Goal: Find specific page/section: Find specific page/section

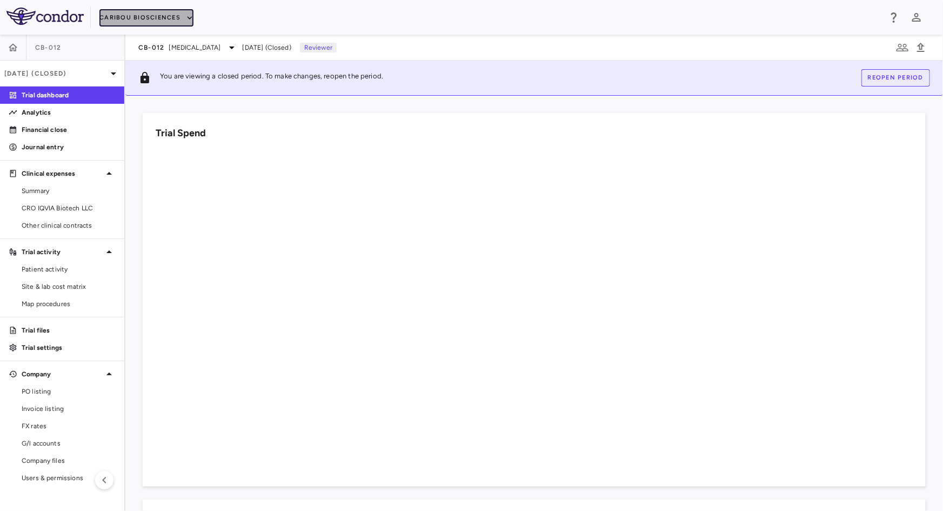
click at [181, 14] on button "Caribou Biosciences" at bounding box center [146, 17] width 94 height 17
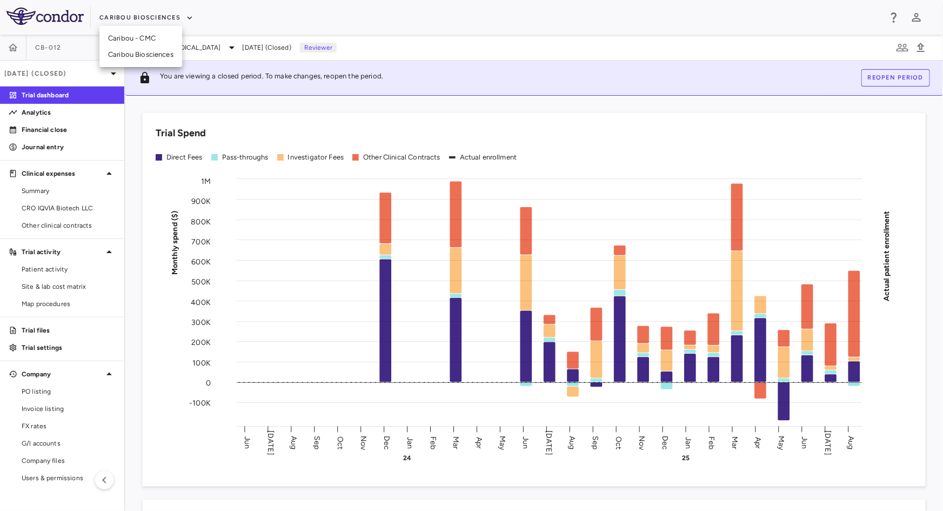
click at [169, 52] on li "Caribou Biosciences" at bounding box center [140, 54] width 83 height 16
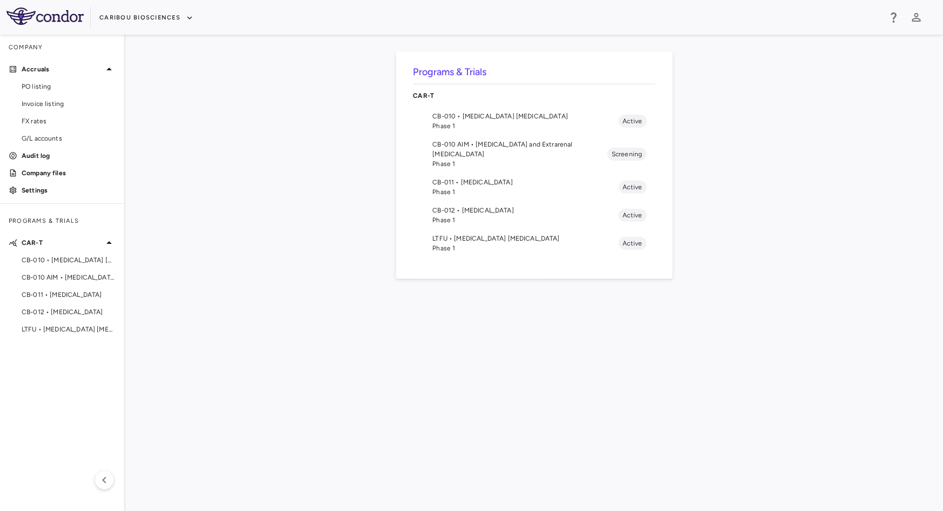
click at [484, 113] on span "CB-010 • [MEDICAL_DATA] [MEDICAL_DATA]" at bounding box center [526, 116] width 186 height 10
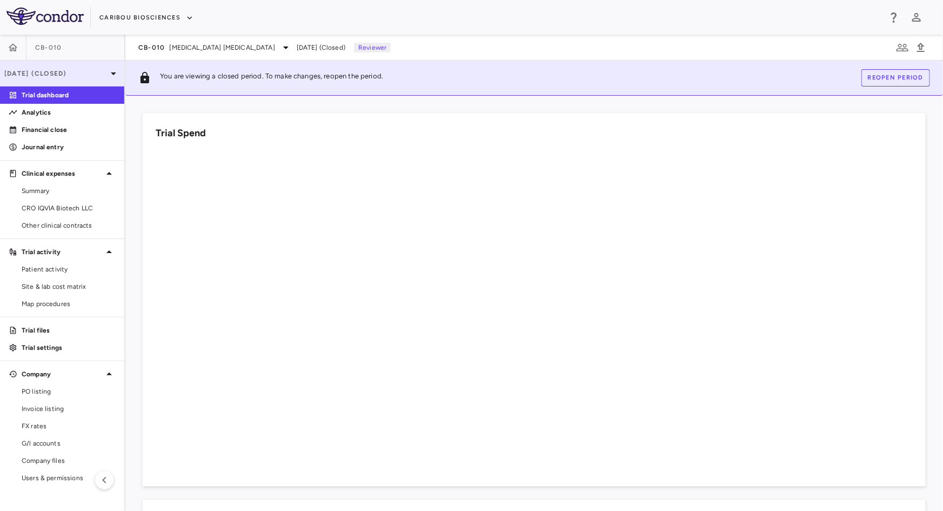
click at [64, 72] on p "[DATE] (Closed)" at bounding box center [55, 74] width 103 height 10
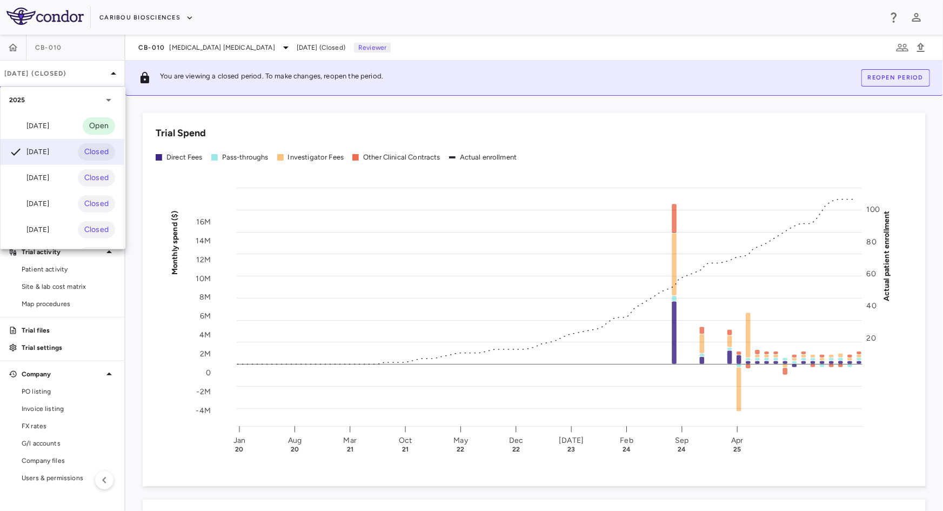
click at [42, 122] on div "[DATE]" at bounding box center [29, 125] width 40 height 13
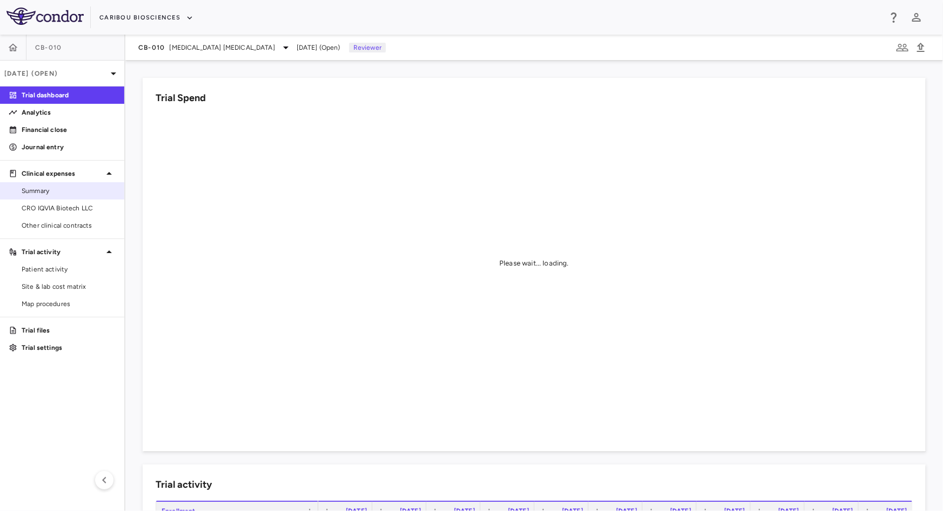
click at [52, 187] on span "Summary" at bounding box center [69, 191] width 94 height 10
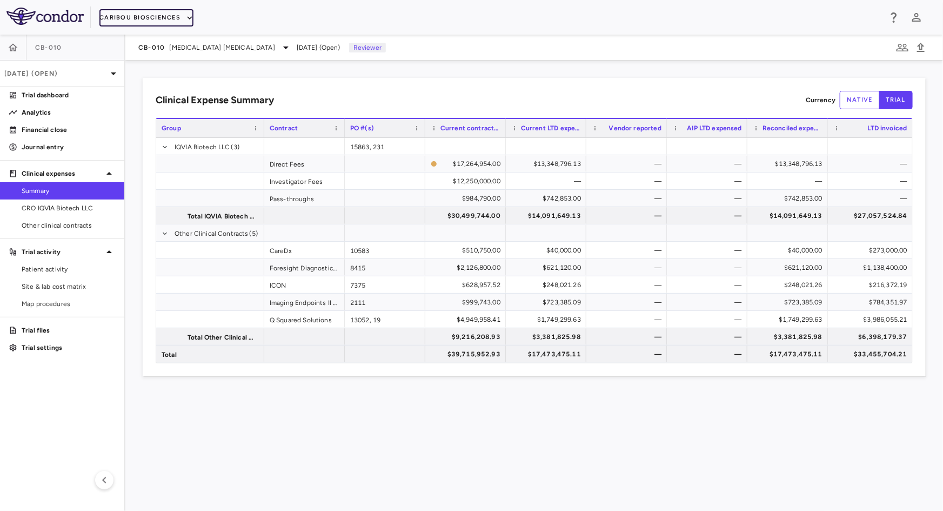
click at [155, 18] on button "Caribou Biosciences" at bounding box center [146, 17] width 94 height 17
click at [157, 49] on li "Caribou Biosciences" at bounding box center [140, 54] width 83 height 16
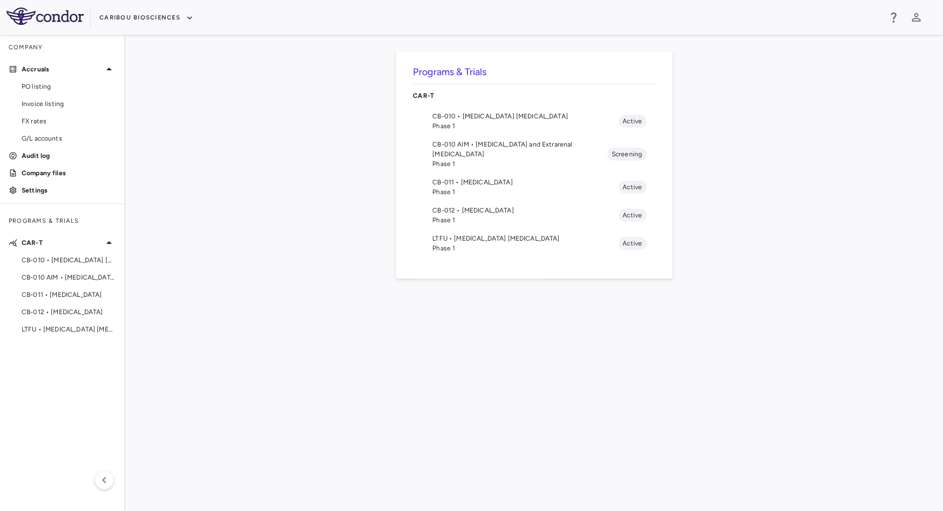
click at [462, 187] on span "Phase 1" at bounding box center [526, 192] width 186 height 10
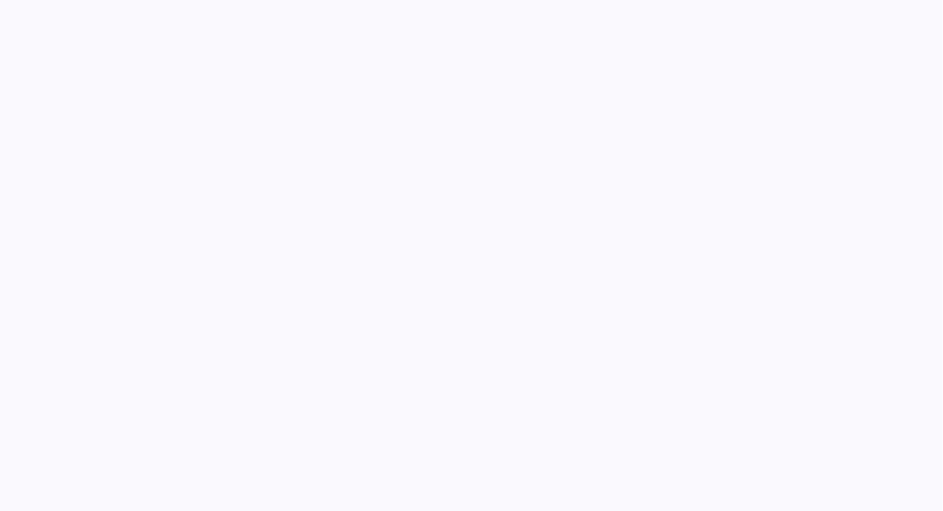
click at [72, 73] on div at bounding box center [471, 255] width 943 height 511
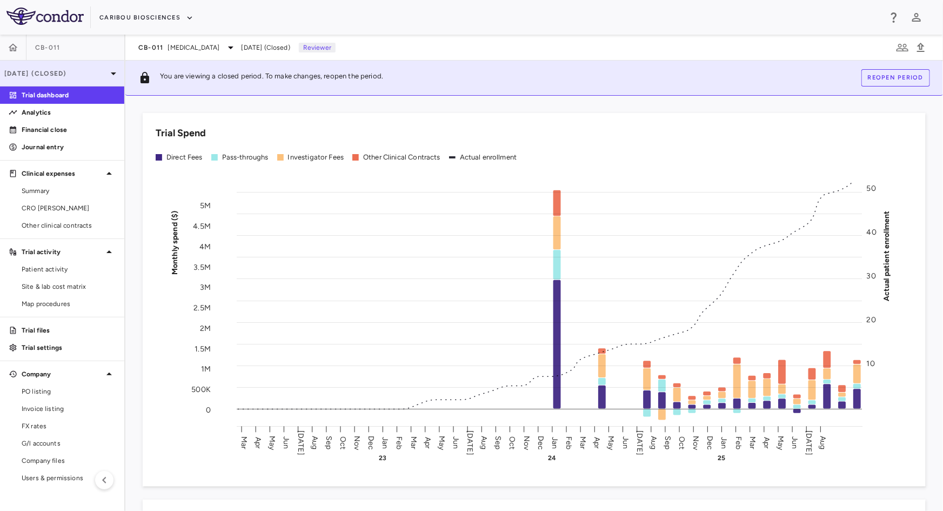
click at [85, 72] on p "[DATE] (Closed)" at bounding box center [55, 74] width 103 height 10
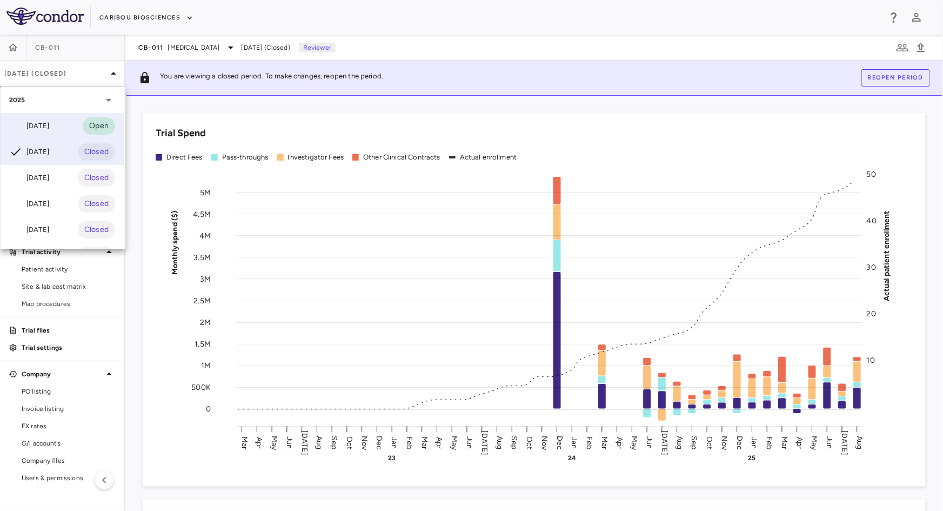
click at [41, 128] on div "[DATE]" at bounding box center [29, 125] width 40 height 13
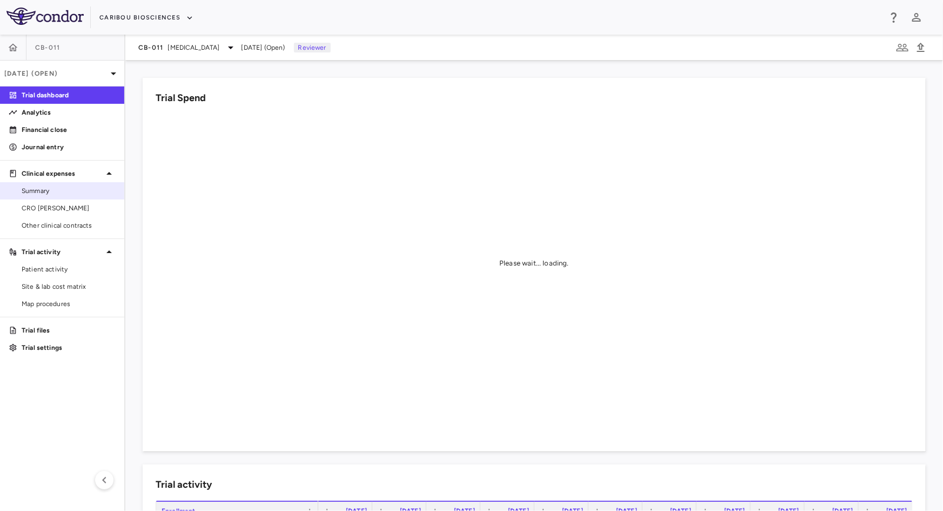
click at [51, 193] on span "Summary" at bounding box center [69, 191] width 94 height 10
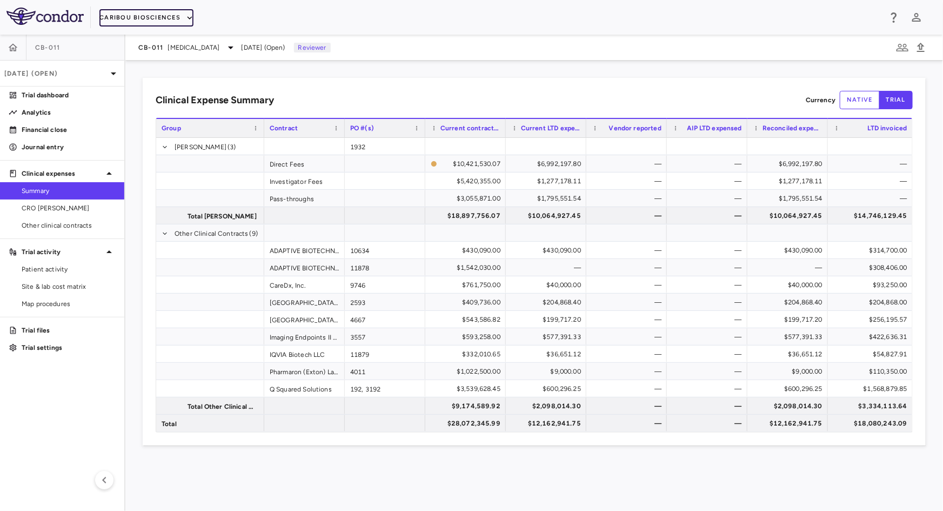
click at [166, 22] on button "Caribou Biosciences" at bounding box center [146, 17] width 94 height 17
click at [167, 54] on li "Caribou Biosciences" at bounding box center [140, 54] width 83 height 16
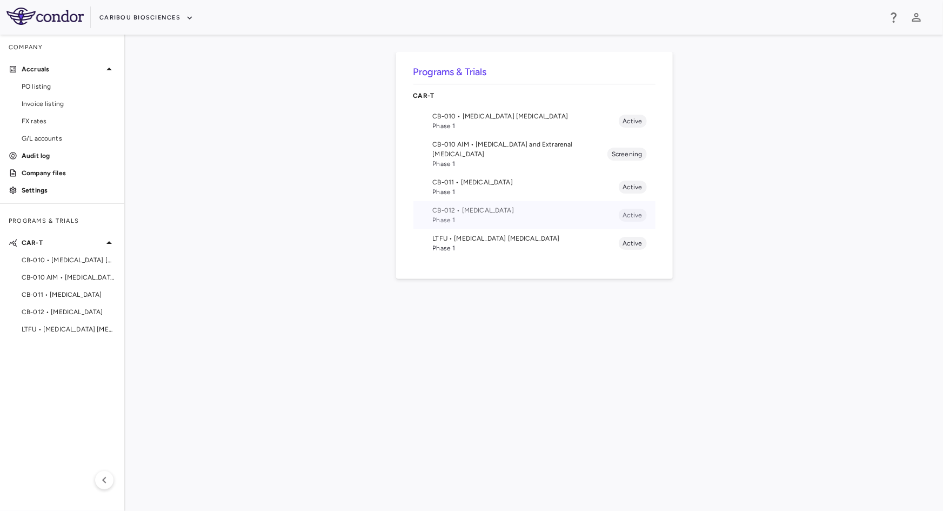
click at [507, 201] on li "CB-012 • [MEDICAL_DATA] Phase 1 Active" at bounding box center [534, 215] width 242 height 28
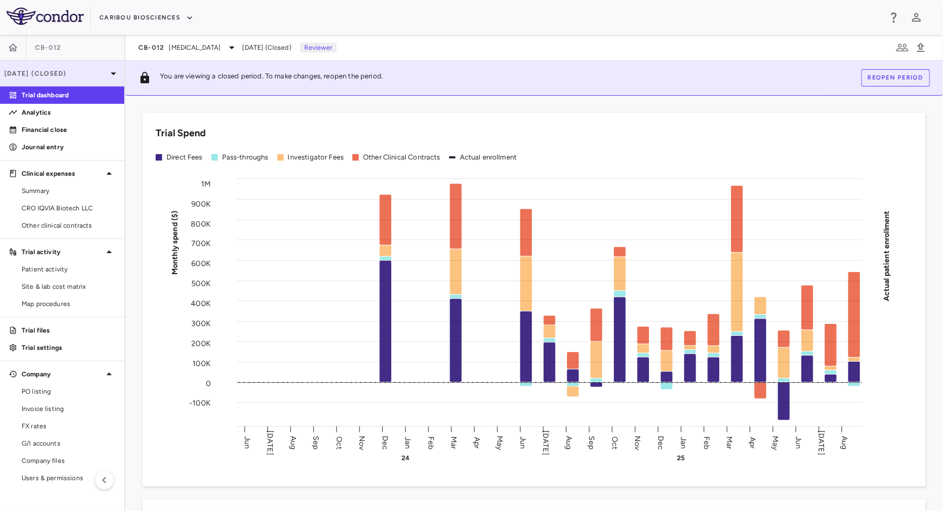
click at [92, 73] on p "[DATE] (Closed)" at bounding box center [55, 74] width 103 height 10
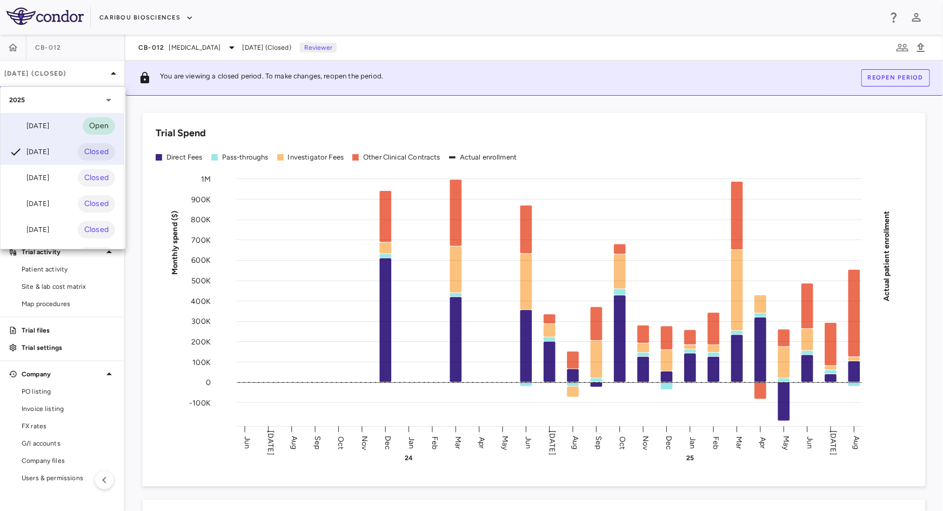
click at [43, 130] on div "[DATE]" at bounding box center [29, 125] width 40 height 13
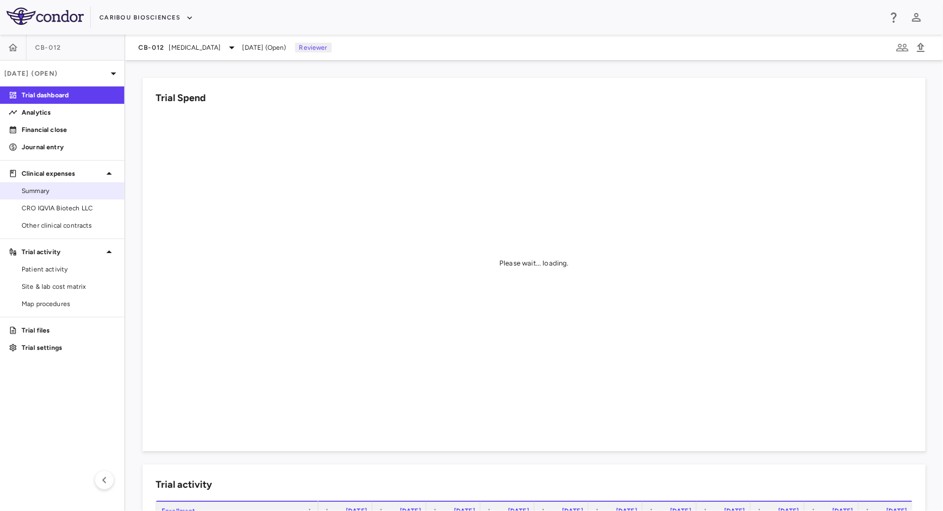
click at [58, 193] on span "Summary" at bounding box center [69, 191] width 94 height 10
